Goal: Task Accomplishment & Management: Use online tool/utility

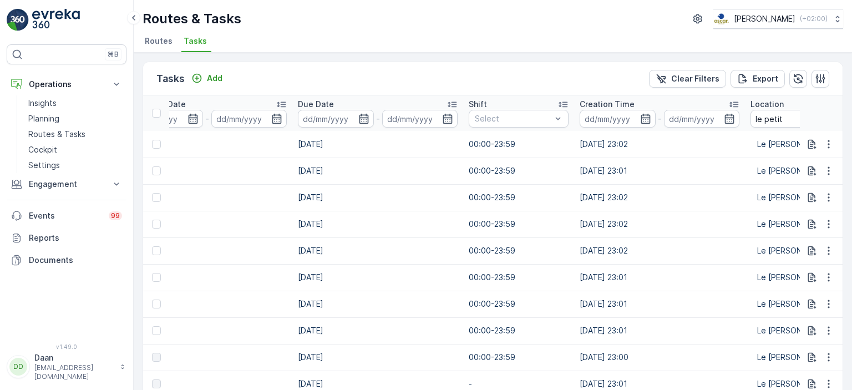
scroll to position [0, 561]
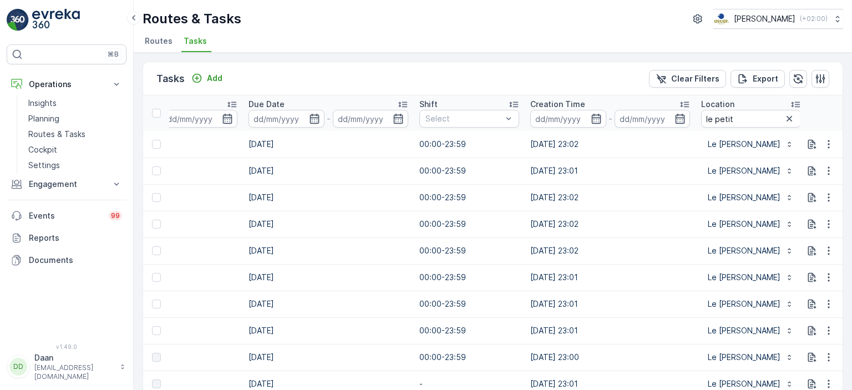
drag, startPoint x: 783, startPoint y: 115, endPoint x: 777, endPoint y: 117, distance: 7.0
click at [783, 115] on icon "button" at bounding box center [788, 118] width 11 height 11
click at [762, 117] on input "text" at bounding box center [751, 119] width 100 height 18
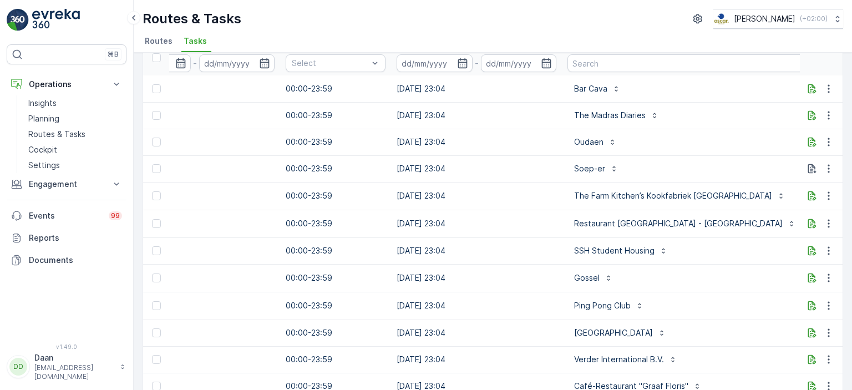
scroll to position [0, 747]
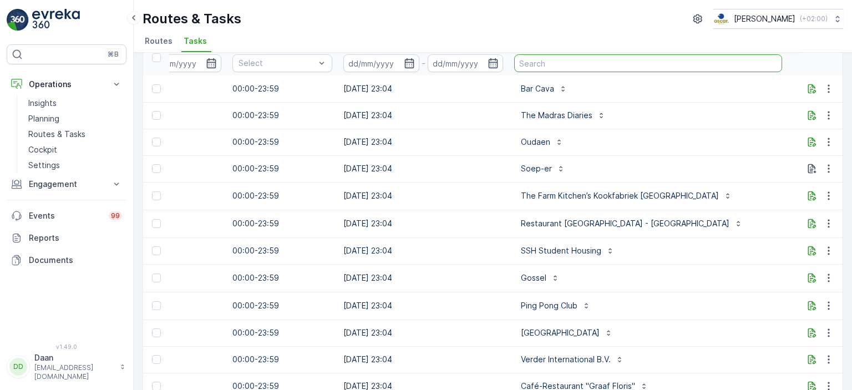
click at [634, 68] on input "text" at bounding box center [648, 63] width 268 height 18
type input "Droppie"
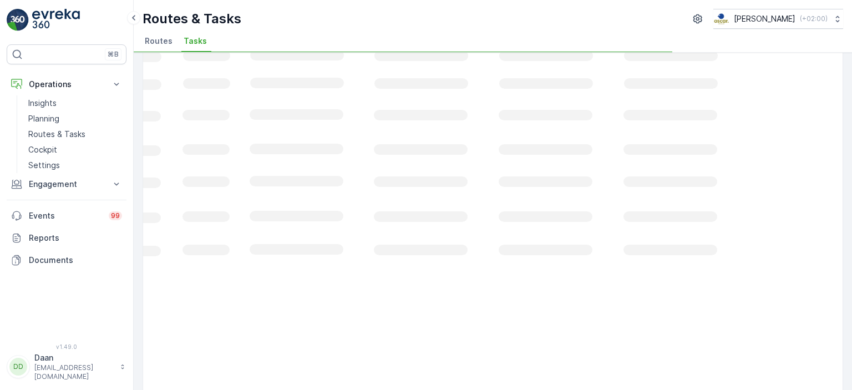
scroll to position [0, 368]
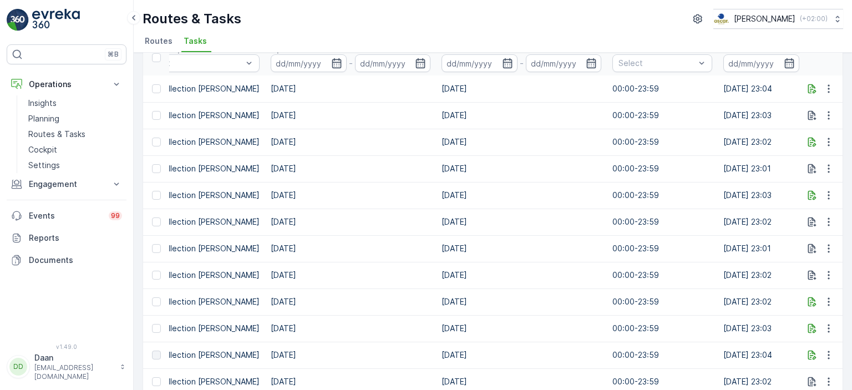
drag, startPoint x: 686, startPoint y: 198, endPoint x: 711, endPoint y: 200, distance: 25.0
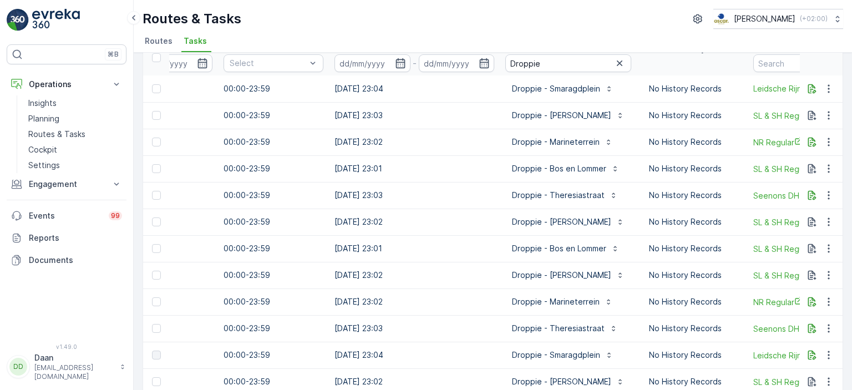
scroll to position [0, 770]
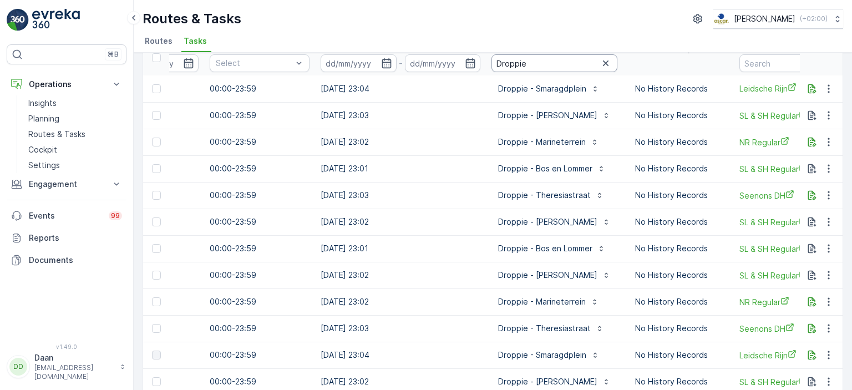
click at [551, 57] on input "Droppie" at bounding box center [554, 63] width 126 height 18
type input "Droppie - sma"
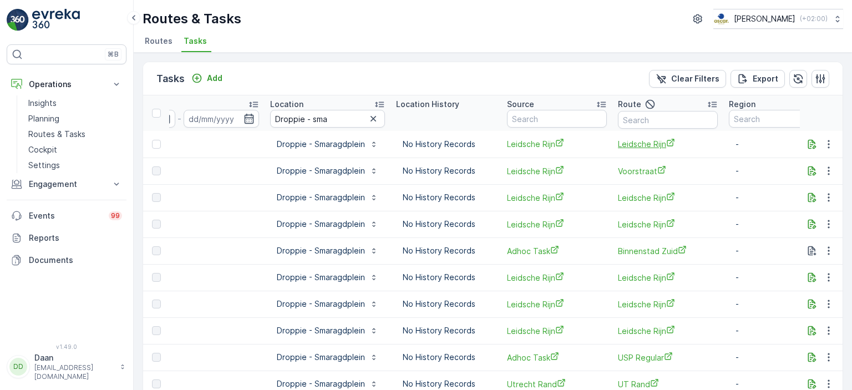
click at [631, 145] on span "Leidsche Rijn" at bounding box center [668, 144] width 100 height 12
drag, startPoint x: 530, startPoint y: 205, endPoint x: 508, endPoint y: 210, distance: 22.9
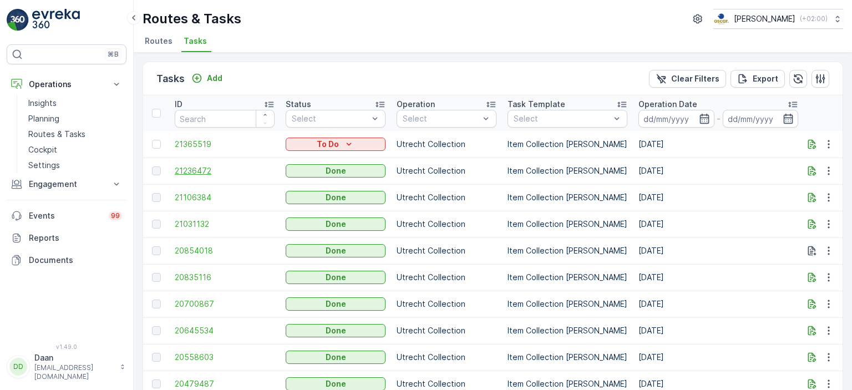
click at [197, 166] on span "21236472" at bounding box center [225, 170] width 100 height 11
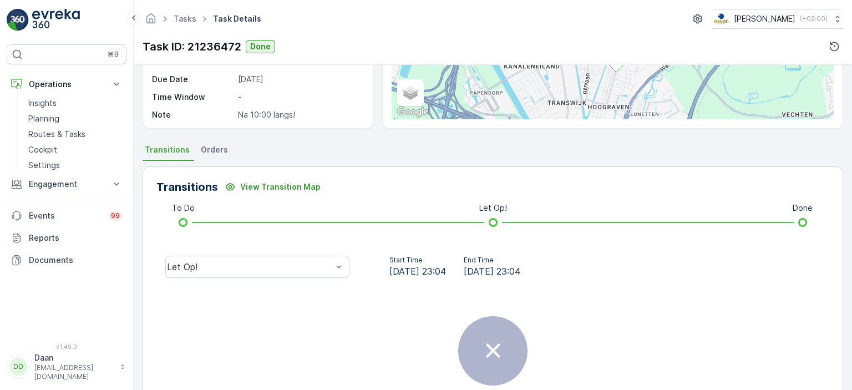
scroll to position [253, 0]
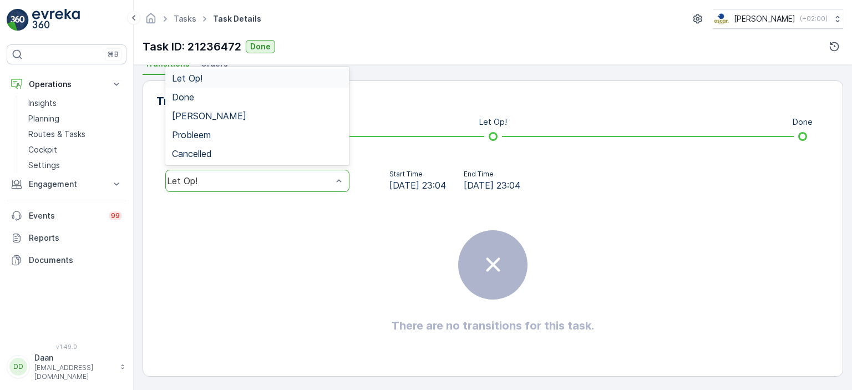
click at [323, 184] on div "Let Op!" at bounding box center [249, 181] width 165 height 10
click at [259, 90] on div "Done" at bounding box center [257, 97] width 184 height 19
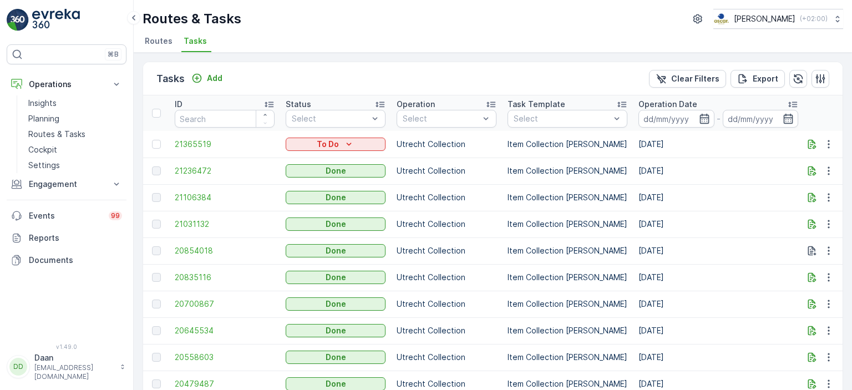
scroll to position [55, 0]
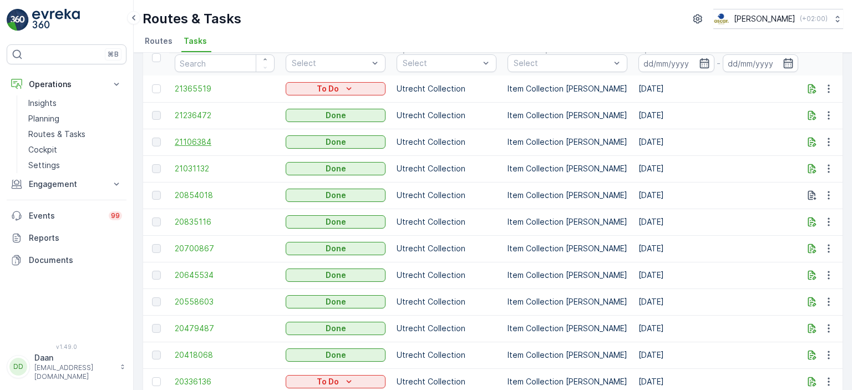
click at [200, 138] on span "21106384" at bounding box center [225, 141] width 100 height 11
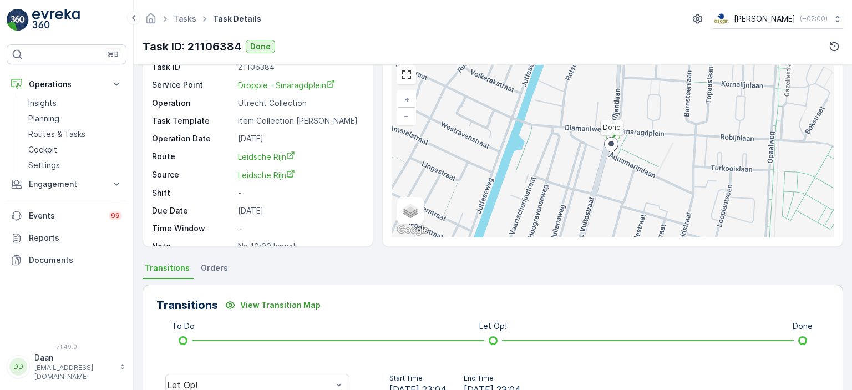
scroll to position [222, 0]
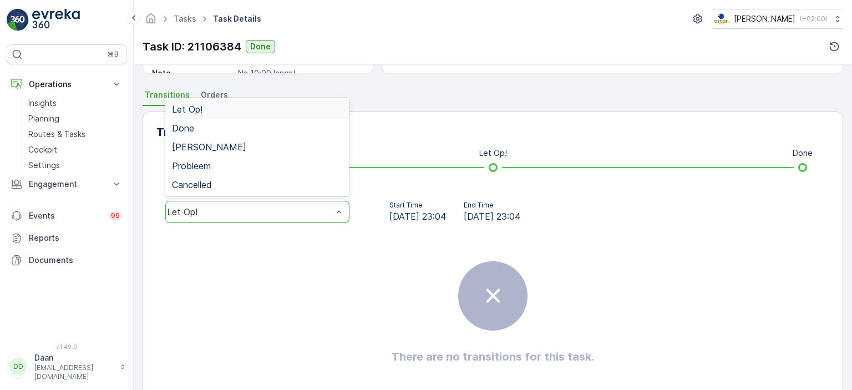
click at [309, 208] on div "Let Op!" at bounding box center [249, 212] width 165 height 10
click at [279, 129] on div "Done" at bounding box center [257, 128] width 171 height 10
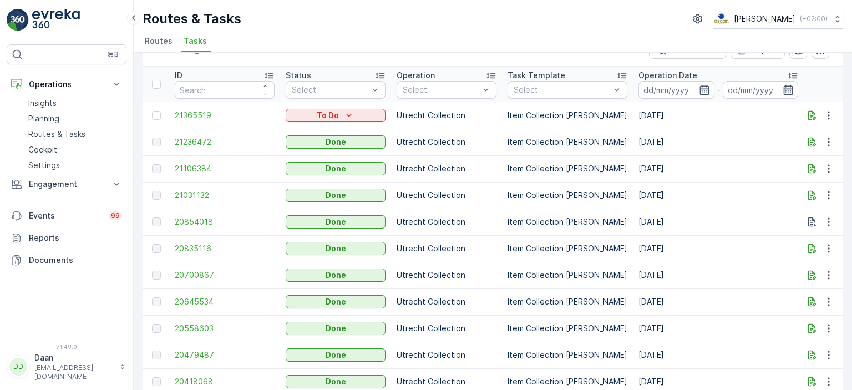
scroll to position [55, 0]
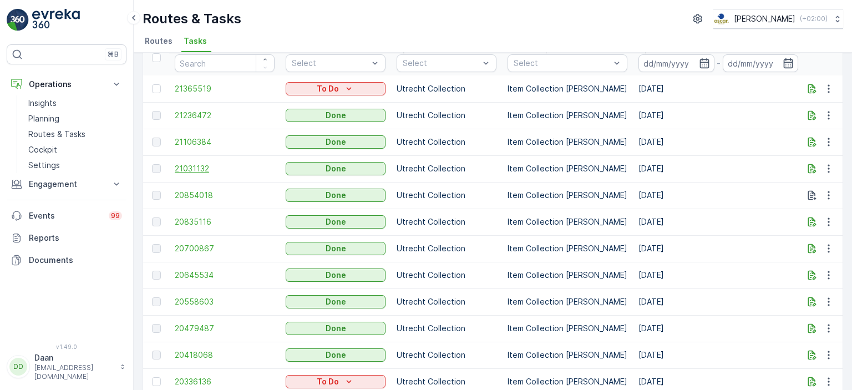
click at [200, 166] on span "21031132" at bounding box center [225, 168] width 100 height 11
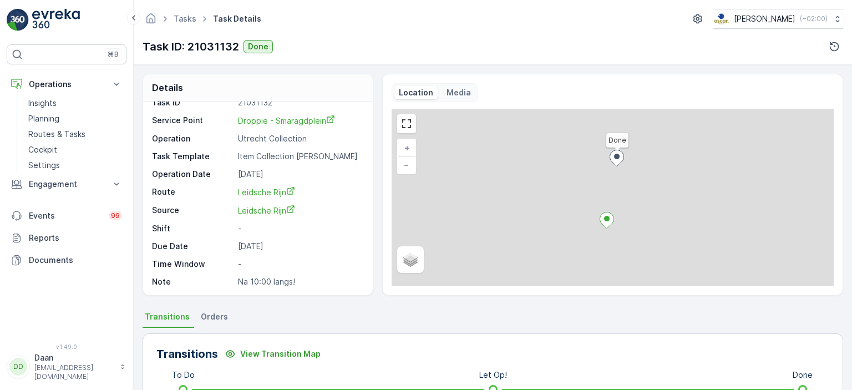
scroll to position [222, 0]
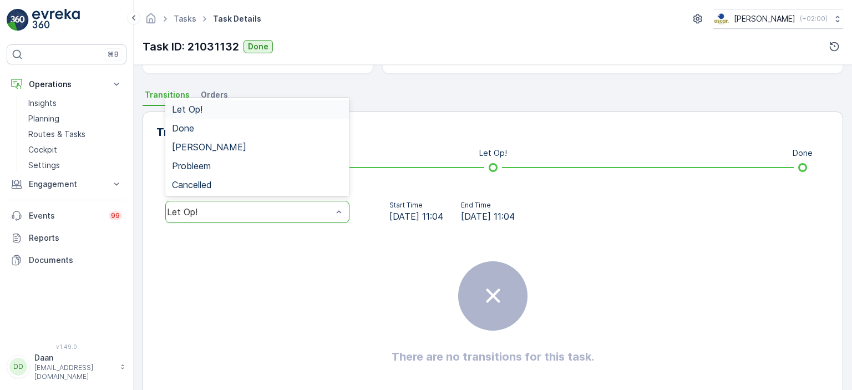
click at [302, 202] on div "Let Op!" at bounding box center [257, 212] width 184 height 22
click at [289, 120] on div "Done" at bounding box center [257, 128] width 184 height 19
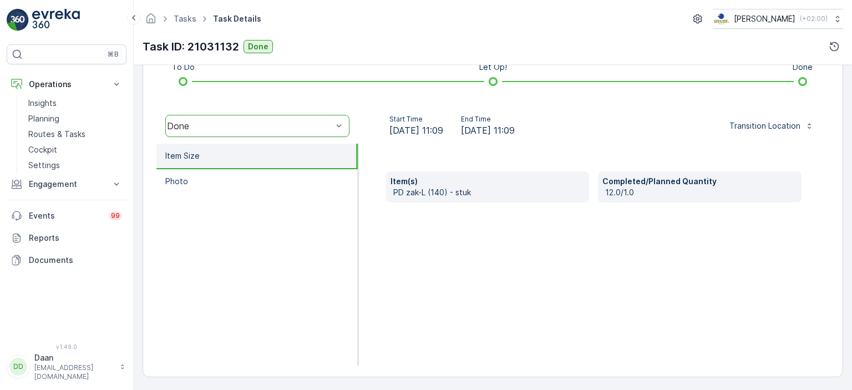
scroll to position [308, 0]
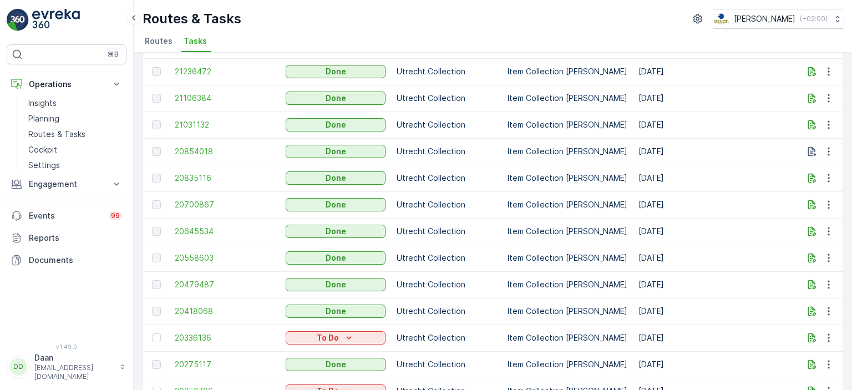
scroll to position [111, 0]
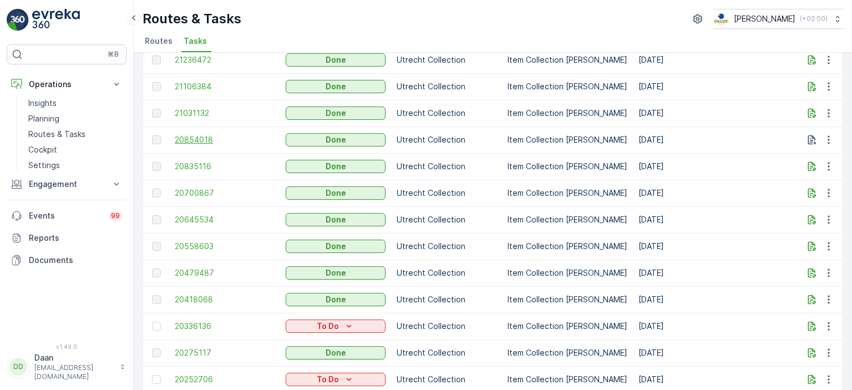
click at [199, 135] on span "20854018" at bounding box center [225, 139] width 100 height 11
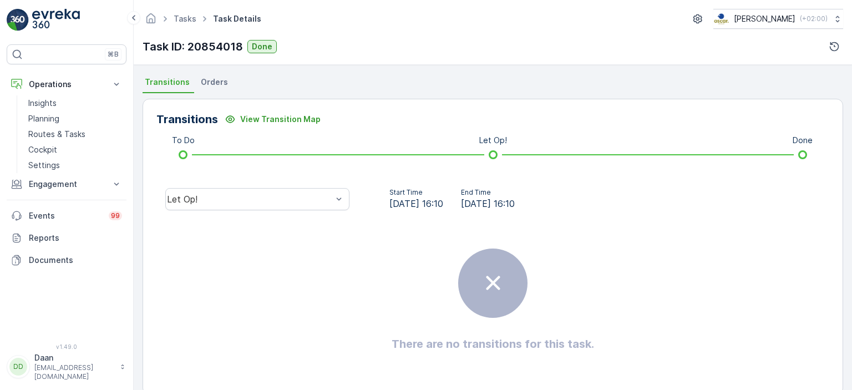
scroll to position [253, 0]
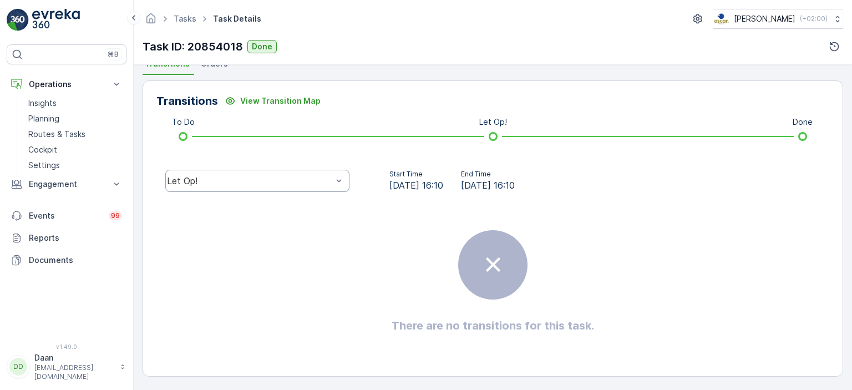
click at [286, 170] on div "Let Op!" at bounding box center [257, 181] width 184 height 22
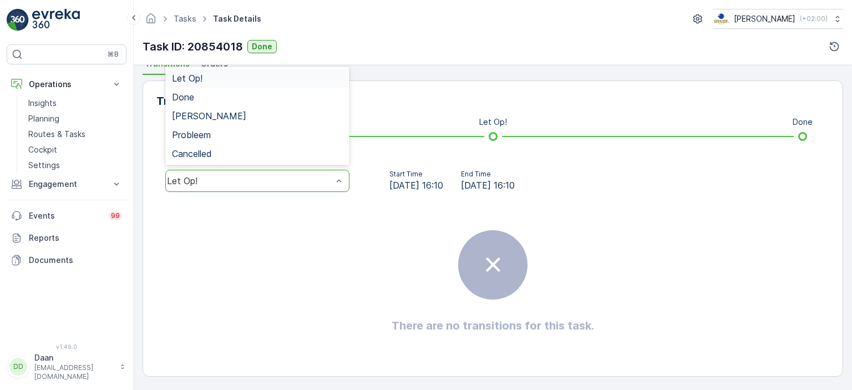
click at [275, 86] on div "Let Op!" at bounding box center [257, 78] width 184 height 19
drag, startPoint x: 245, startPoint y: 175, endPoint x: 243, endPoint y: 159, distance: 15.7
click at [243, 176] on div "Let Op!" at bounding box center [249, 181] width 167 height 10
click at [268, 95] on div "Done" at bounding box center [257, 97] width 171 height 10
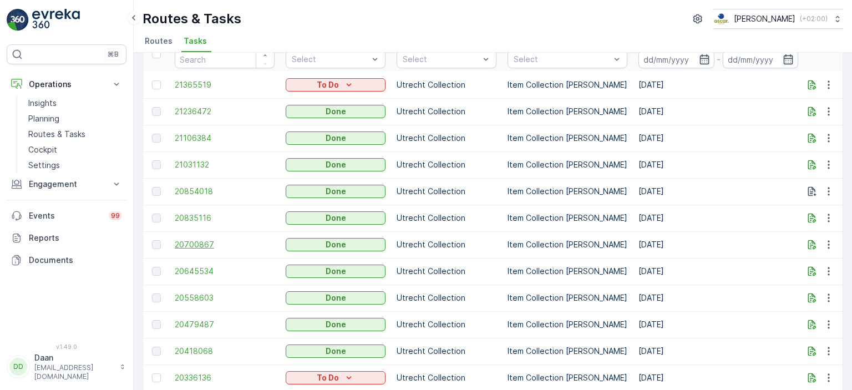
scroll to position [111, 0]
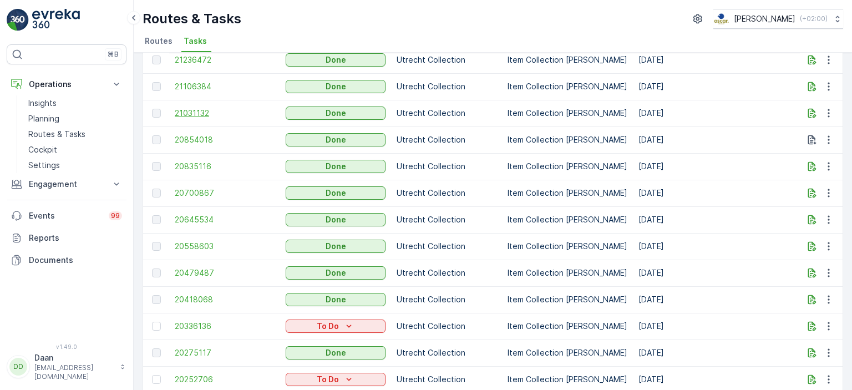
click at [190, 115] on span "21031132" at bounding box center [225, 113] width 100 height 11
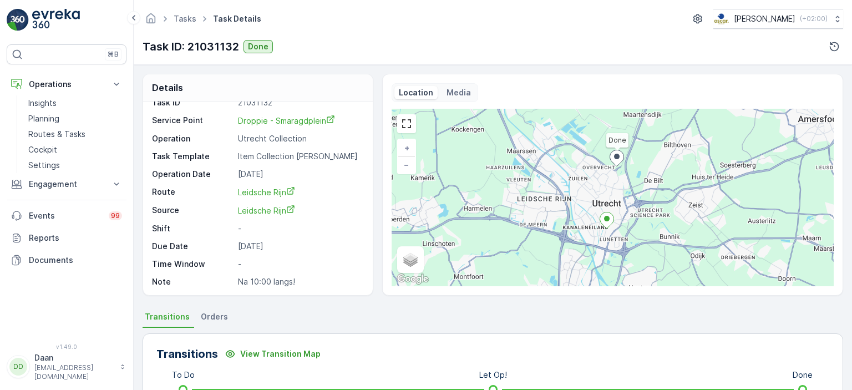
scroll to position [253, 0]
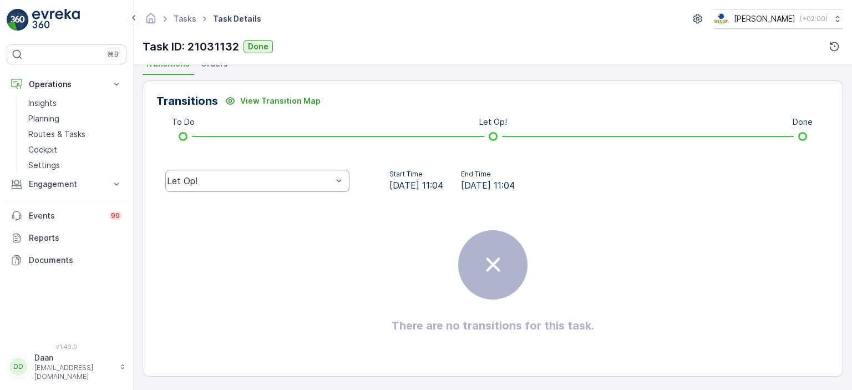
click at [303, 190] on div "Let Op!" at bounding box center [257, 181] width 184 height 22
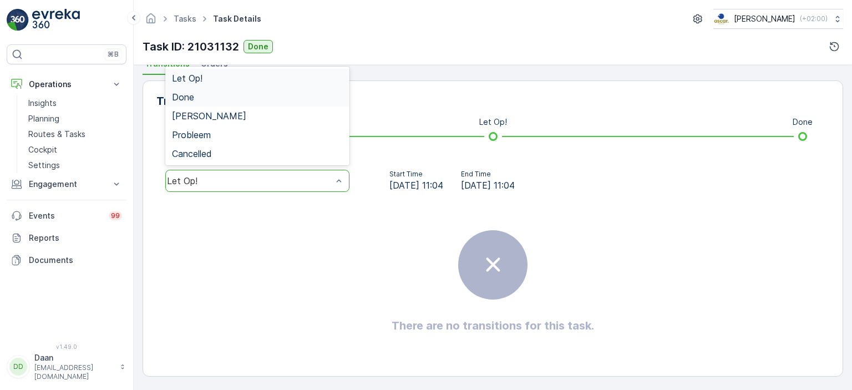
click at [299, 92] on div "Done" at bounding box center [257, 97] width 171 height 10
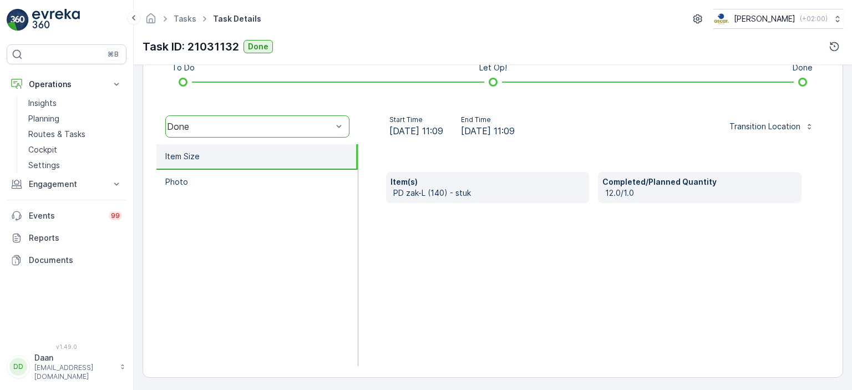
scroll to position [308, 0]
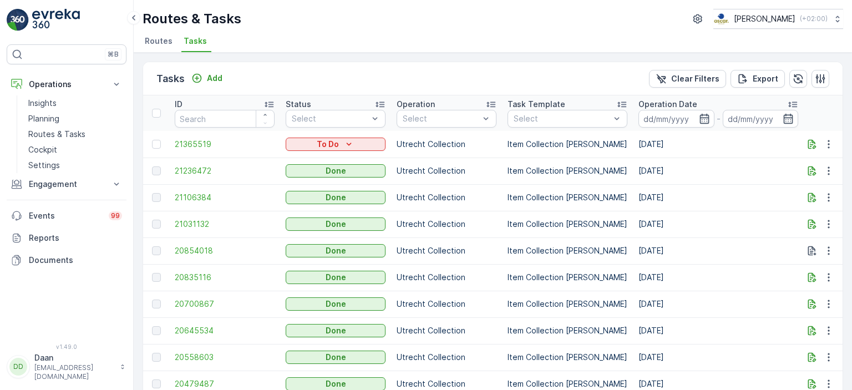
scroll to position [166, 0]
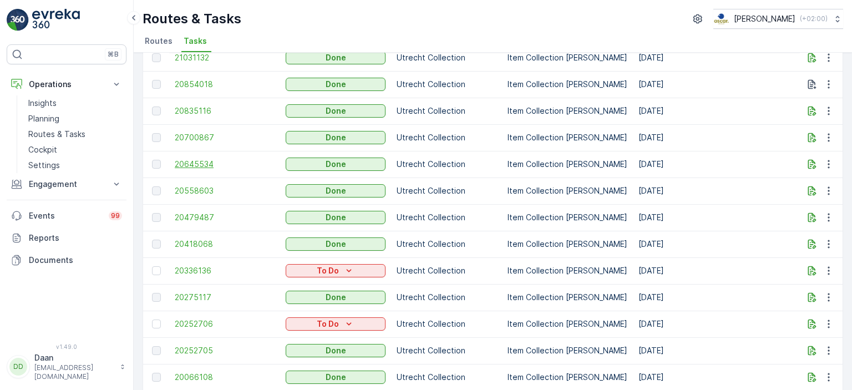
click at [195, 159] on span "20645534" at bounding box center [225, 164] width 100 height 11
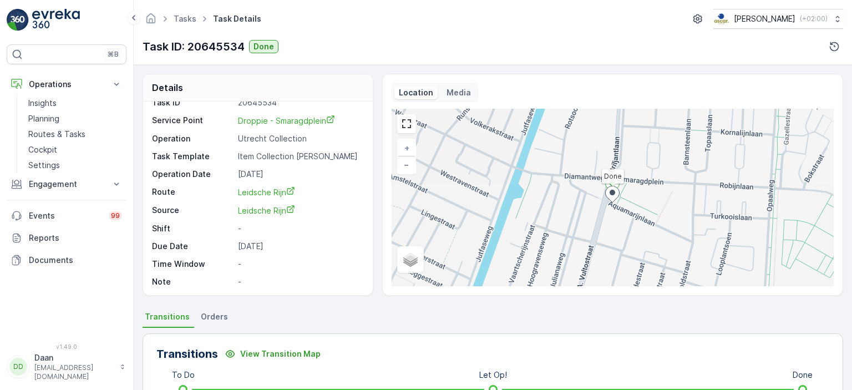
scroll to position [253, 0]
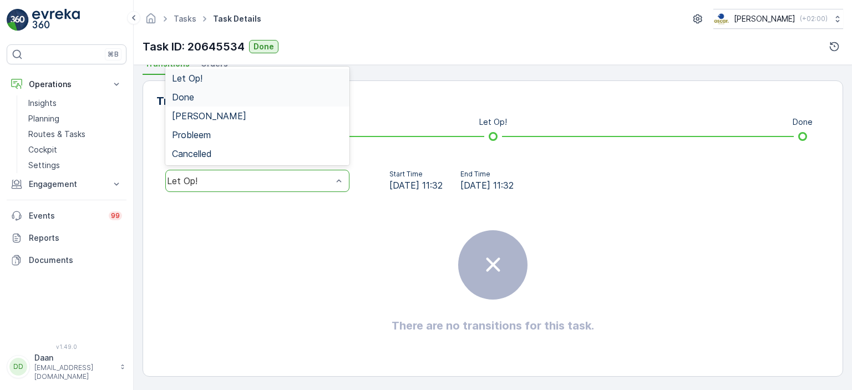
click at [268, 95] on div "Done" at bounding box center [257, 97] width 171 height 10
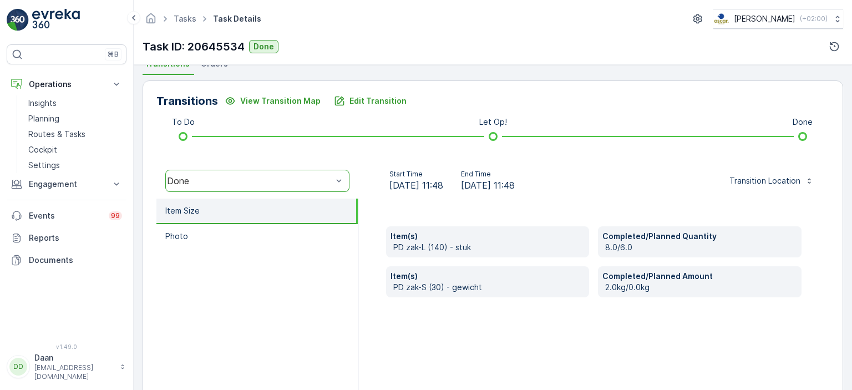
scroll to position [308, 0]
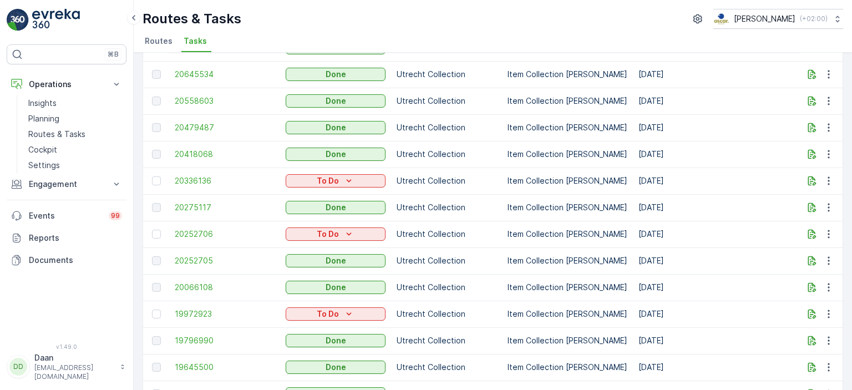
scroll to position [277, 0]
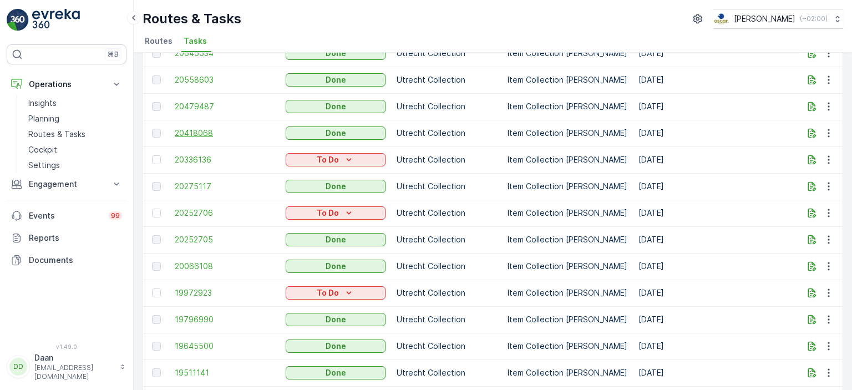
click at [192, 135] on span "20418068" at bounding box center [225, 133] width 100 height 11
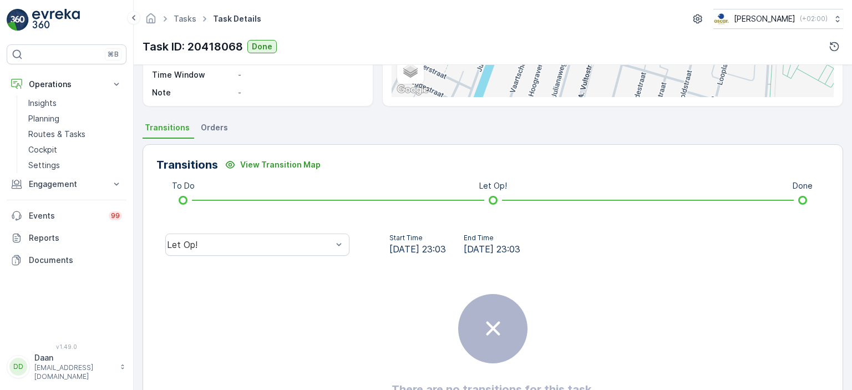
scroll to position [222, 0]
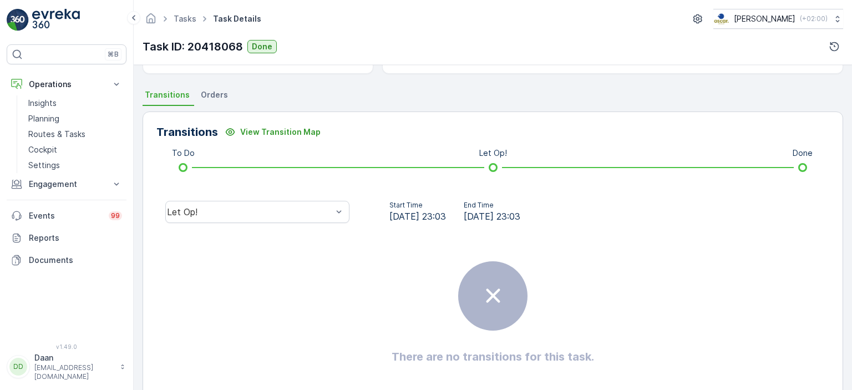
click at [286, 197] on div "Let Op!" at bounding box center [257, 211] width 202 height 35
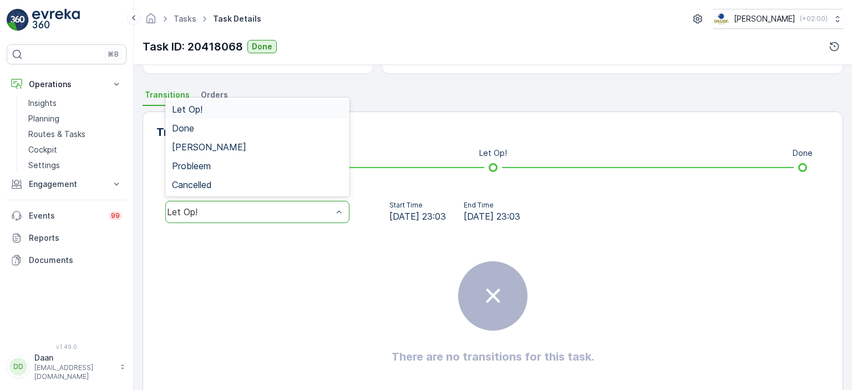
click at [267, 207] on div "Let Op!" at bounding box center [249, 212] width 165 height 10
click at [288, 124] on div "Done" at bounding box center [257, 128] width 171 height 10
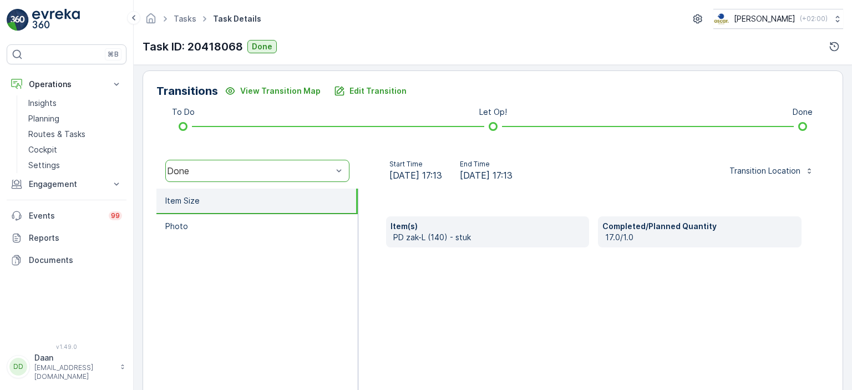
scroll to position [308, 0]
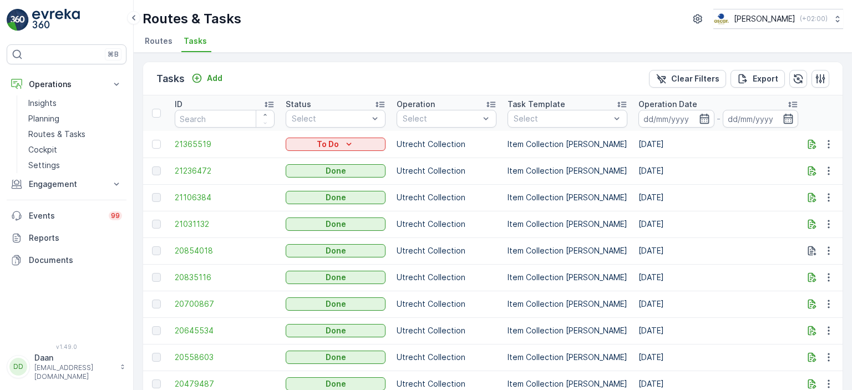
click at [47, 14] on img at bounding box center [56, 20] width 48 height 22
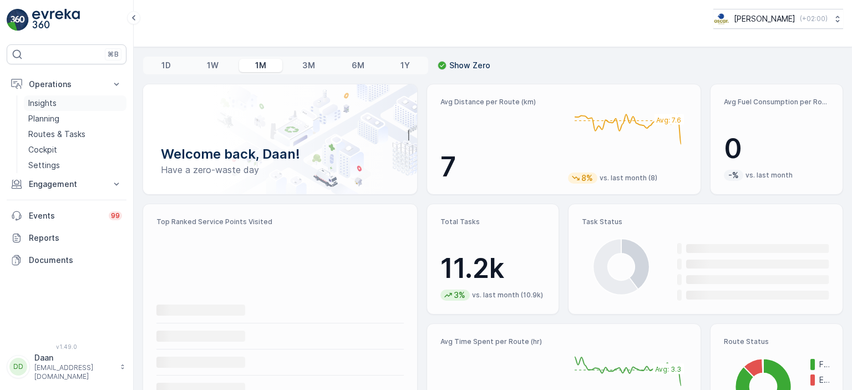
click at [45, 101] on p "Insights" at bounding box center [42, 103] width 28 height 11
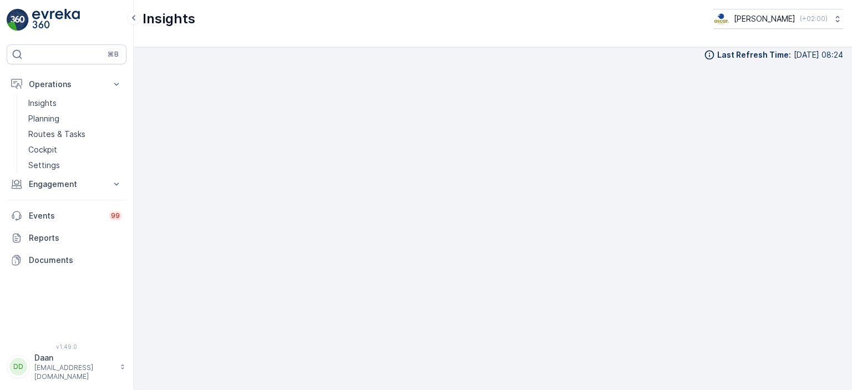
scroll to position [9, 0]
click at [59, 135] on p "Routes & Tasks" at bounding box center [56, 134] width 57 height 11
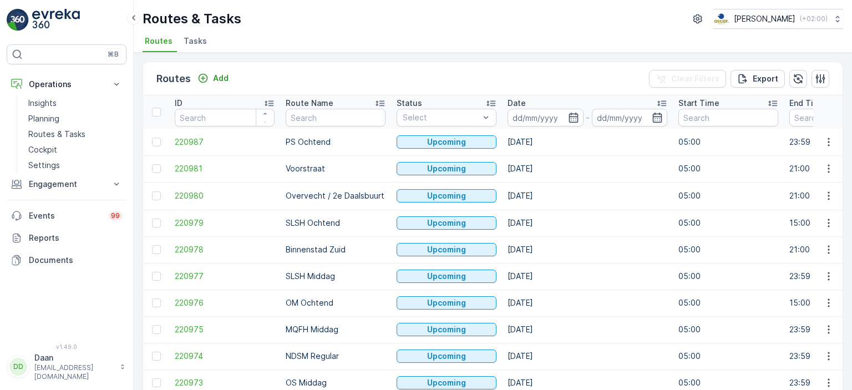
click at [203, 39] on span "Tasks" at bounding box center [195, 40] width 23 height 11
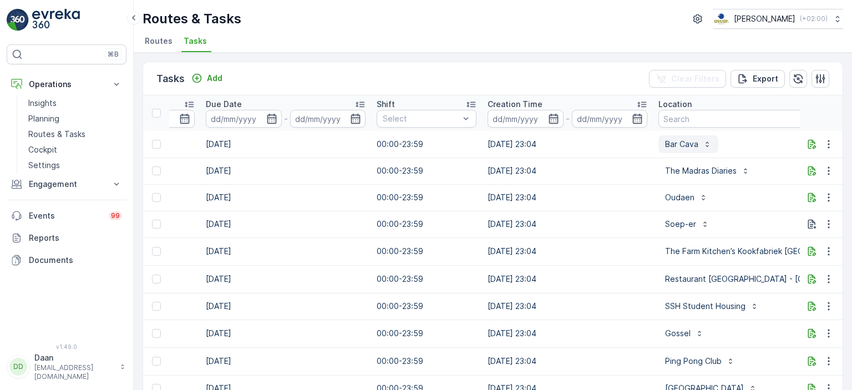
scroll to position [0, 625]
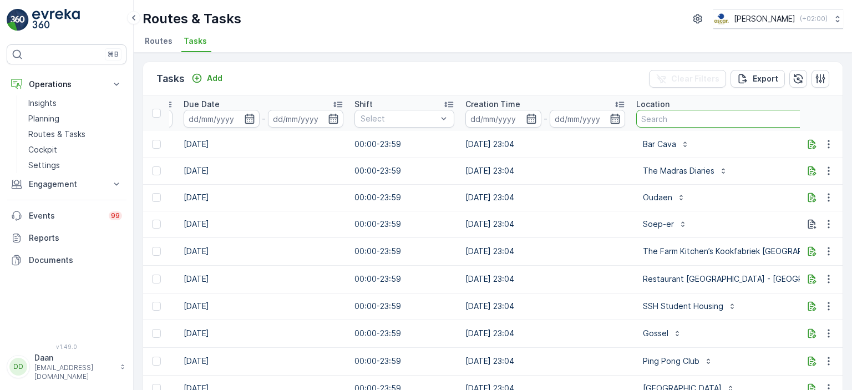
click at [688, 117] on input "text" at bounding box center [770, 119] width 268 height 18
type input "[PERSON_NAME]"
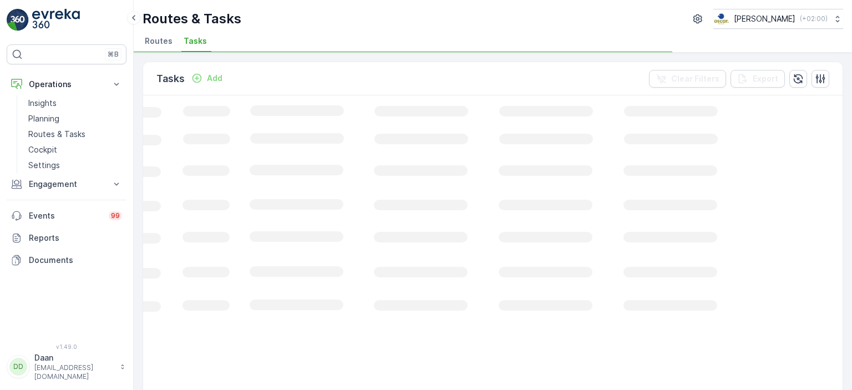
scroll to position [0, 368]
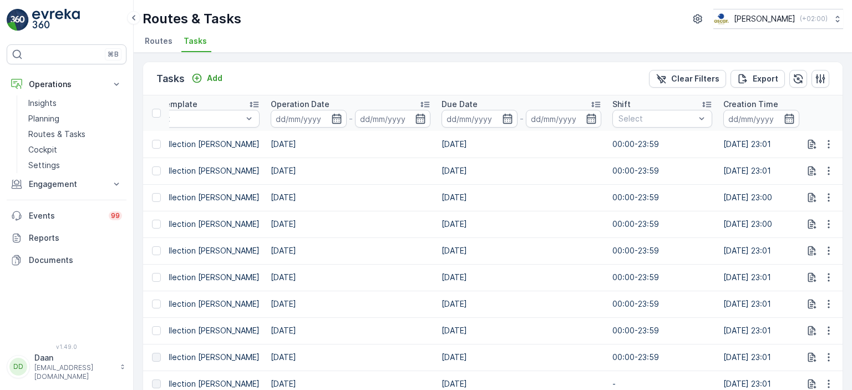
drag, startPoint x: 492, startPoint y: 275, endPoint x: 395, endPoint y: 276, distance: 97.0
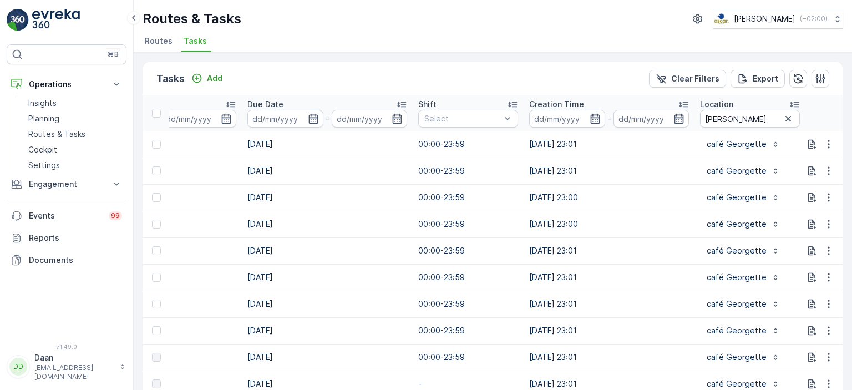
scroll to position [0, 590]
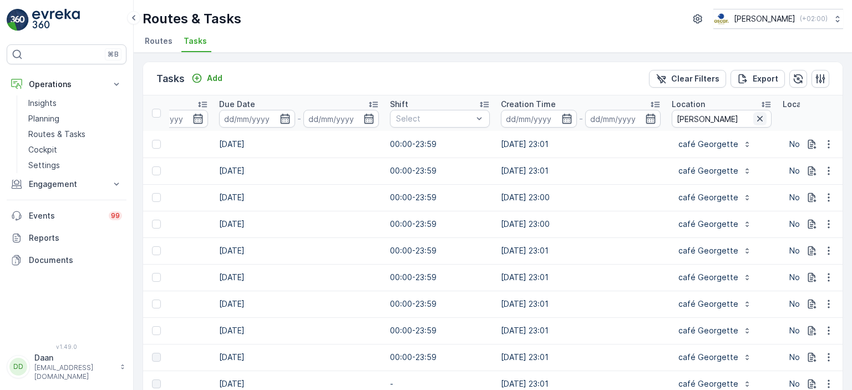
click at [754, 115] on icon "button" at bounding box center [759, 118] width 11 height 11
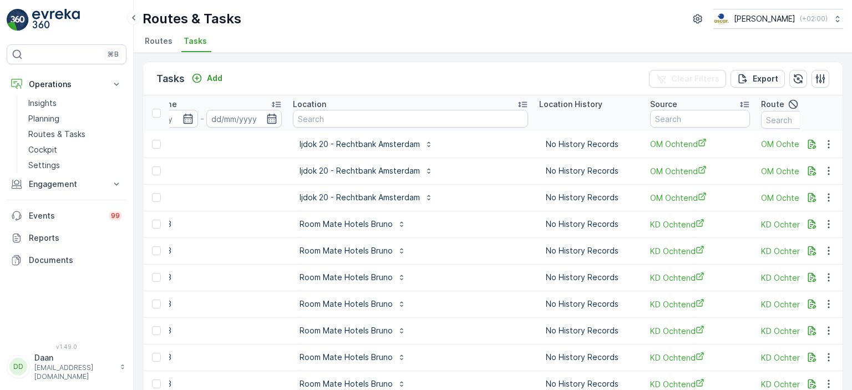
scroll to position [0, 1077]
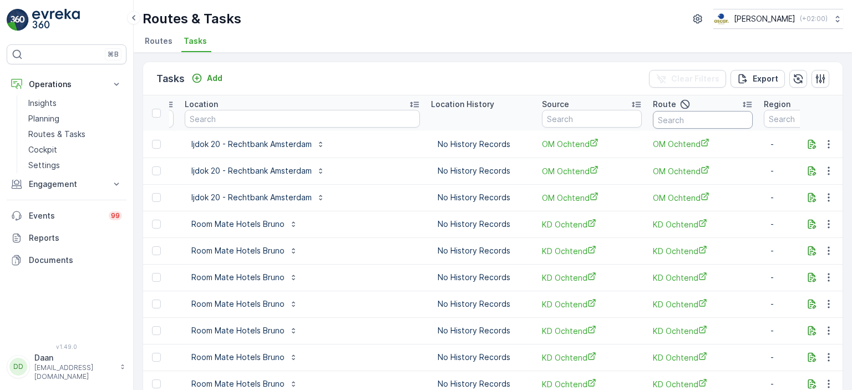
click at [653, 117] on input "text" at bounding box center [703, 120] width 100 height 18
drag, startPoint x: 517, startPoint y: 118, endPoint x: 469, endPoint y: 128, distance: 48.7
click at [542, 118] on input "text" at bounding box center [592, 119] width 100 height 18
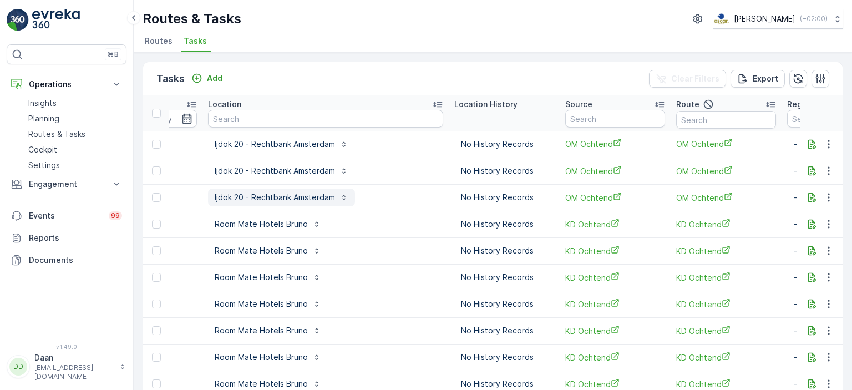
scroll to position [0, 1047]
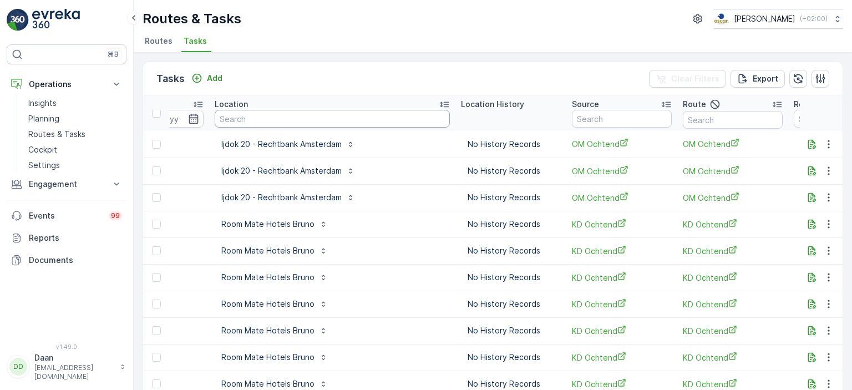
click at [303, 114] on input "text" at bounding box center [332, 119] width 235 height 18
type input "Batoni"
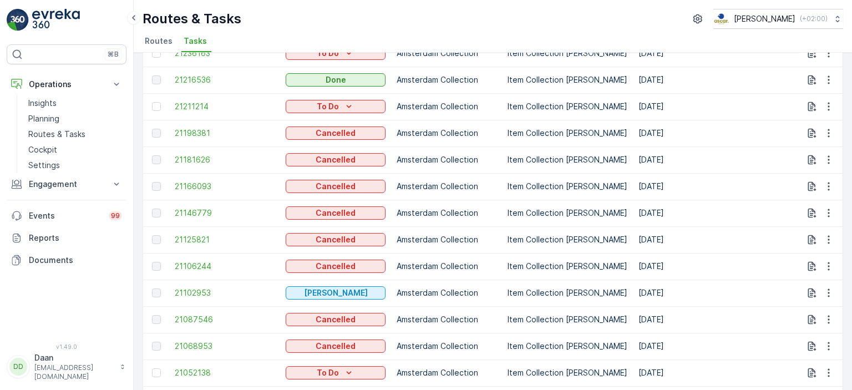
scroll to position [222, 0]
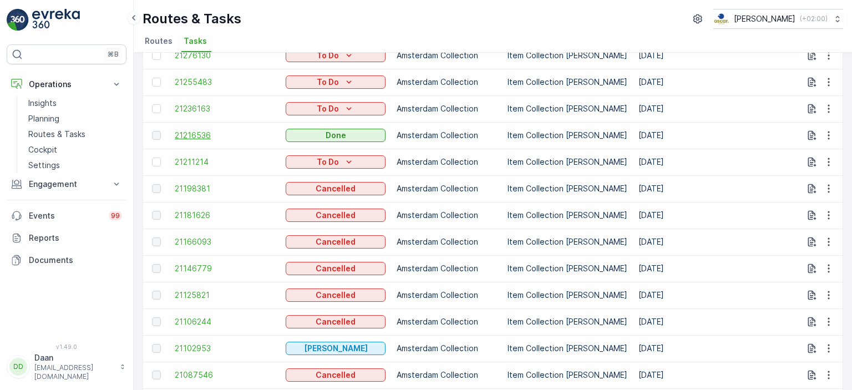
click at [200, 132] on span "21216536" at bounding box center [225, 135] width 100 height 11
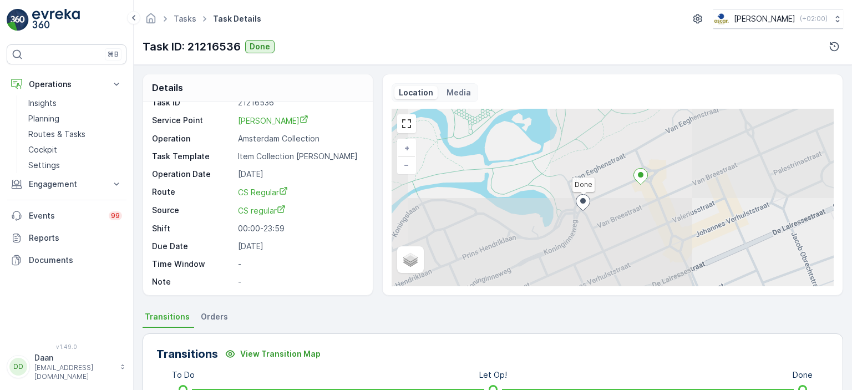
scroll to position [253, 0]
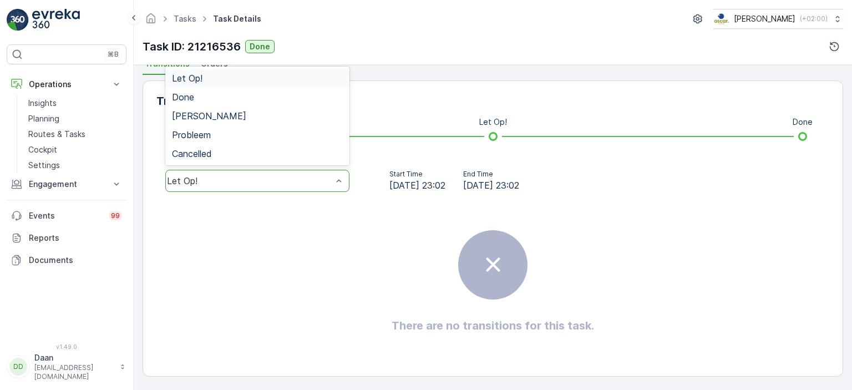
click at [305, 172] on div "Let Op!" at bounding box center [257, 181] width 184 height 22
click at [293, 84] on div "Let Op!" at bounding box center [257, 78] width 184 height 19
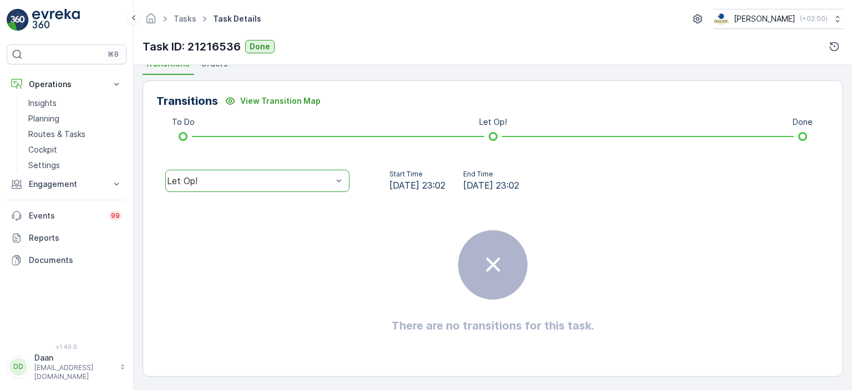
click at [238, 176] on div "Let Op!" at bounding box center [249, 181] width 165 height 10
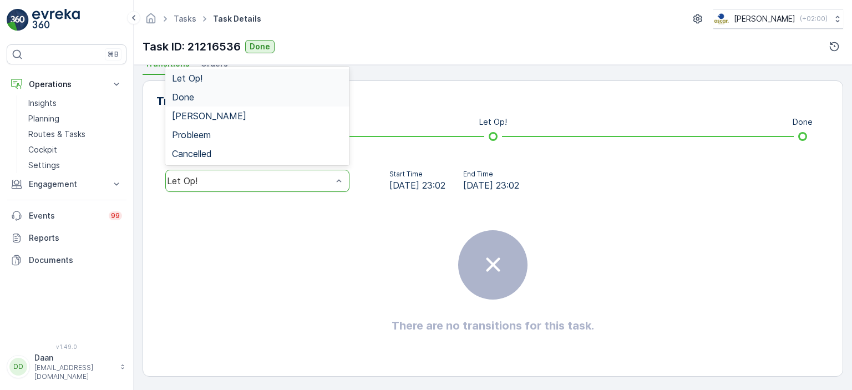
click at [255, 99] on div "Done" at bounding box center [257, 97] width 171 height 10
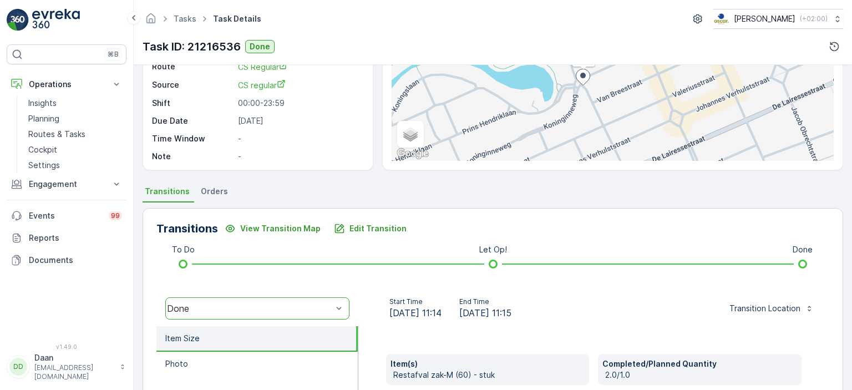
scroll to position [0, 0]
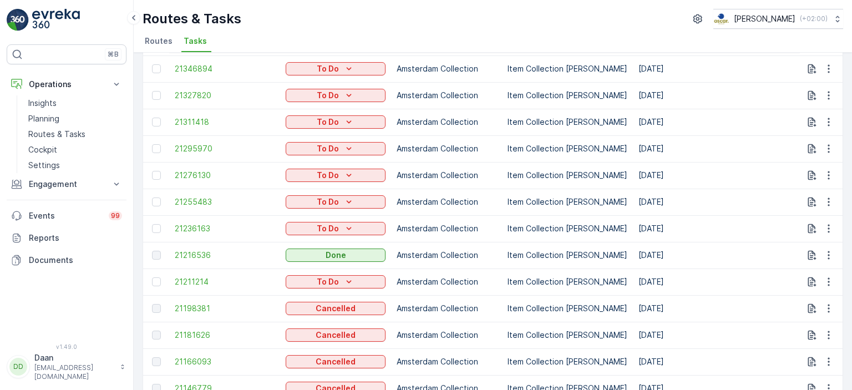
scroll to position [111, 0]
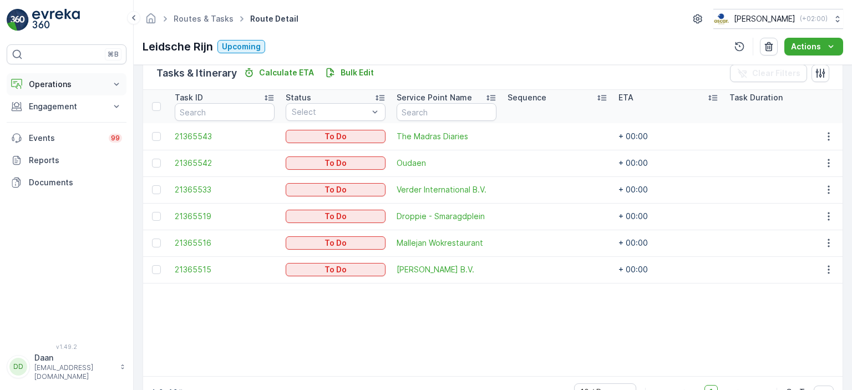
click at [67, 85] on p "Operations" at bounding box center [66, 84] width 75 height 11
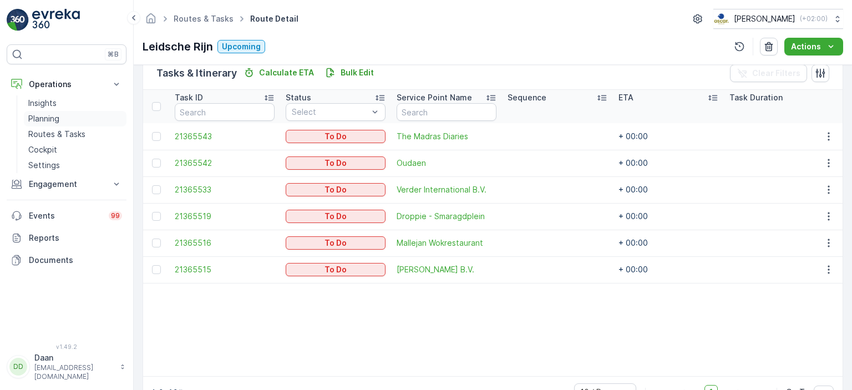
click at [51, 116] on p "Planning" at bounding box center [43, 118] width 31 height 11
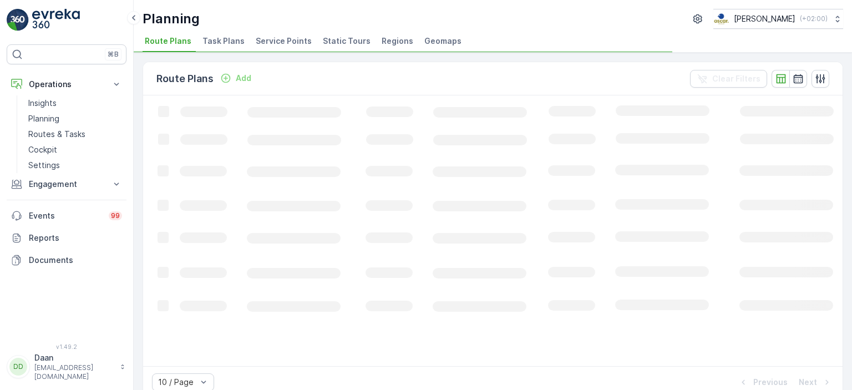
click at [218, 36] on span "Task Plans" at bounding box center [223, 40] width 42 height 11
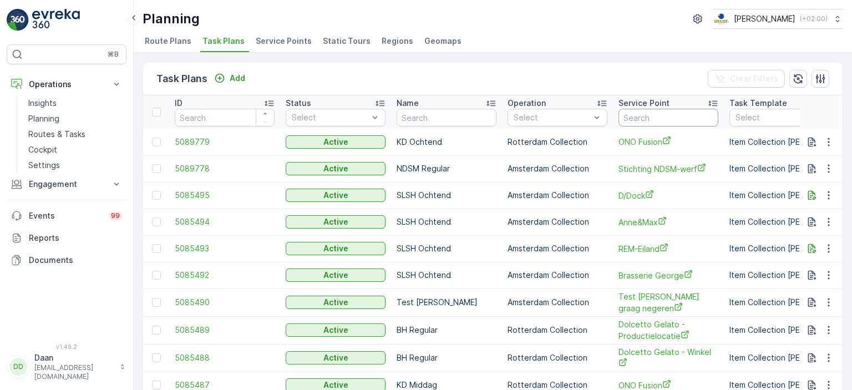
click at [658, 116] on input "text" at bounding box center [668, 118] width 100 height 18
type input "Le petit"
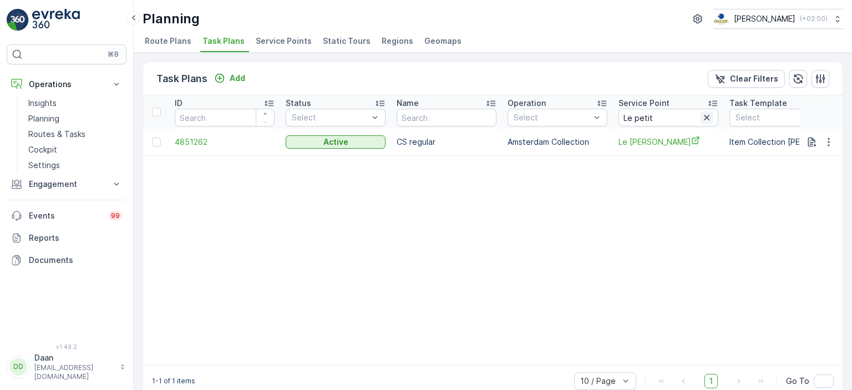
click at [703, 114] on icon "button" at bounding box center [706, 117] width 11 height 11
click at [689, 119] on input "text" at bounding box center [668, 118] width 100 height 18
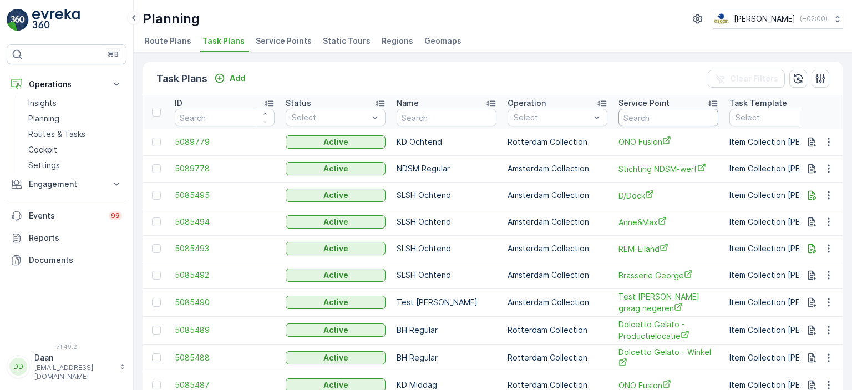
click at [661, 113] on input "text" at bounding box center [668, 118] width 100 height 18
click at [597, 72] on div "Task Plans Add Clear Filters" at bounding box center [492, 78] width 699 height 33
click at [668, 123] on input "text" at bounding box center [668, 118] width 100 height 18
type input "esh"
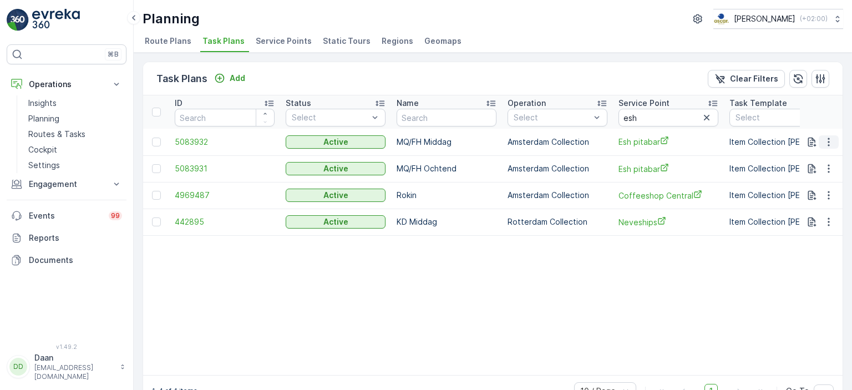
click at [832, 140] on button "button" at bounding box center [828, 141] width 20 height 13
click at [823, 175] on span "Edit Task Plan" at bounding box center [809, 172] width 52 height 11
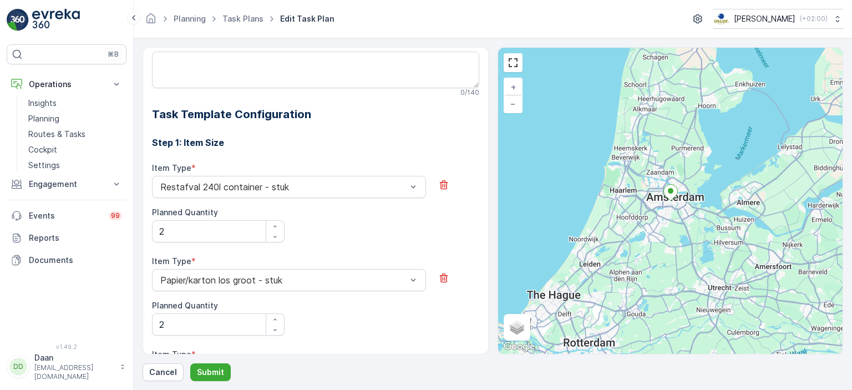
scroll to position [425, 0]
